Goal: Task Accomplishment & Management: Use online tool/utility

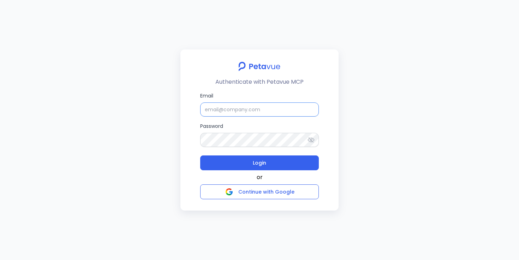
click at [279, 113] on input "Email" at bounding box center [259, 109] width 119 height 14
paste input "[EMAIL_ADDRESS][DOMAIN_NAME]"
type input "[EMAIL_ADDRESS][DOMAIN_NAME]"
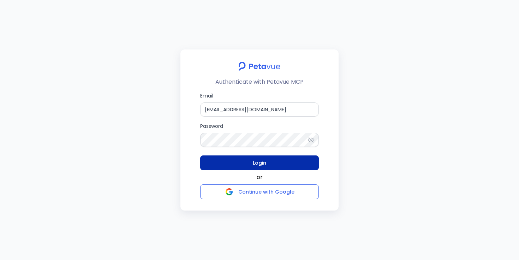
click at [226, 161] on button "Login" at bounding box center [259, 162] width 119 height 15
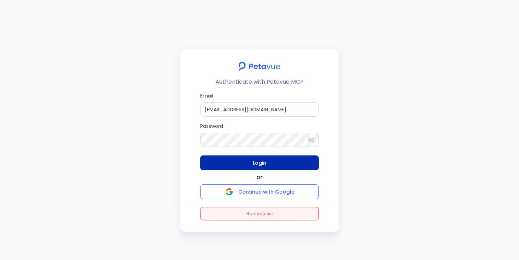
click at [226, 166] on button "Login" at bounding box center [259, 162] width 119 height 15
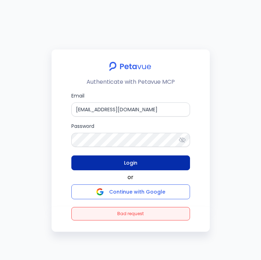
click at [174, 161] on button "Login" at bounding box center [130, 162] width 119 height 15
